Goal: Understand process/instructions

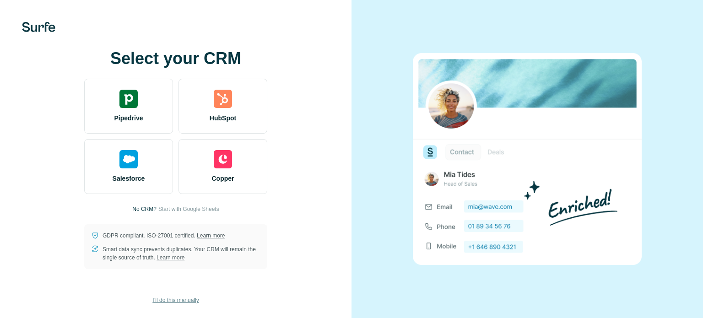
click at [168, 299] on span "I’ll do this manually" at bounding box center [175, 300] width 46 height 8
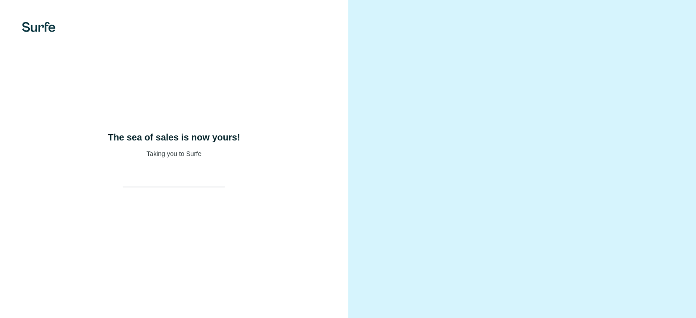
click at [174, 188] on div at bounding box center [173, 178] width 117 height 18
